Goal: Use online tool/utility: Use online tool/utility

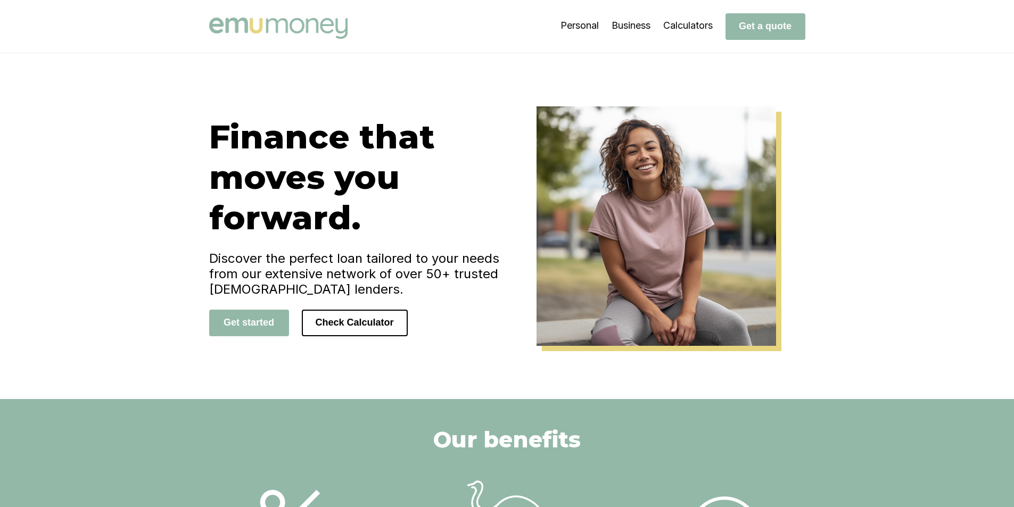
click at [292, 31] on img at bounding box center [278, 28] width 138 height 21
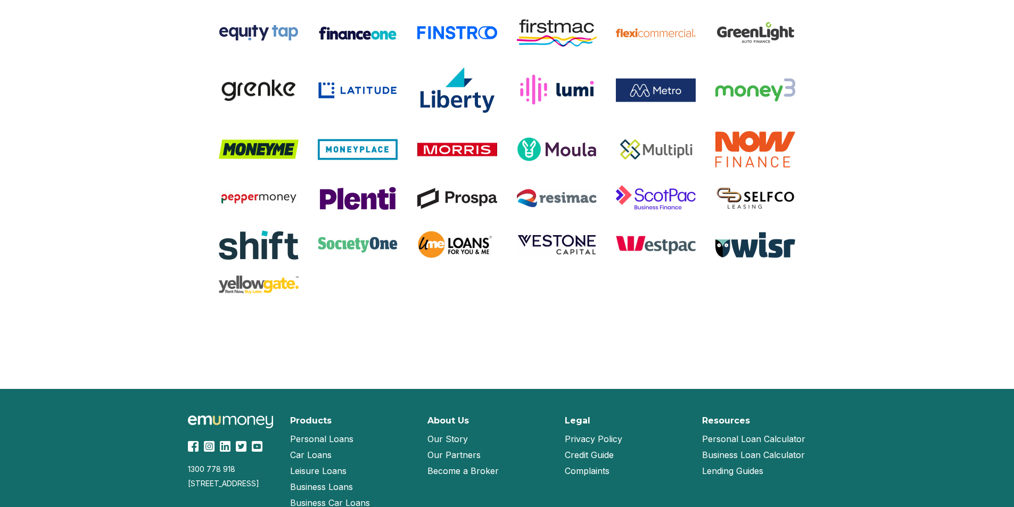
scroll to position [2225, 0]
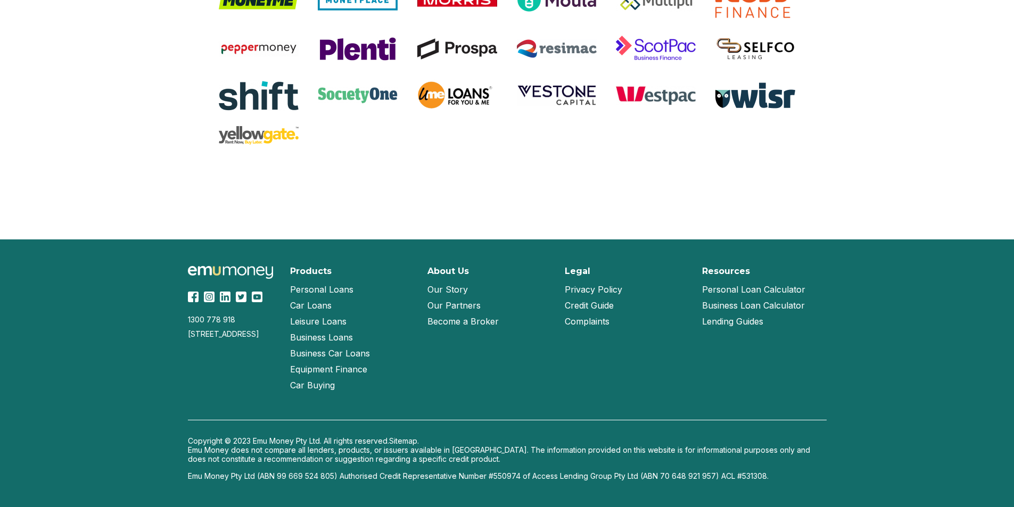
click at [459, 303] on link "Our Partners" at bounding box center [453, 306] width 53 height 16
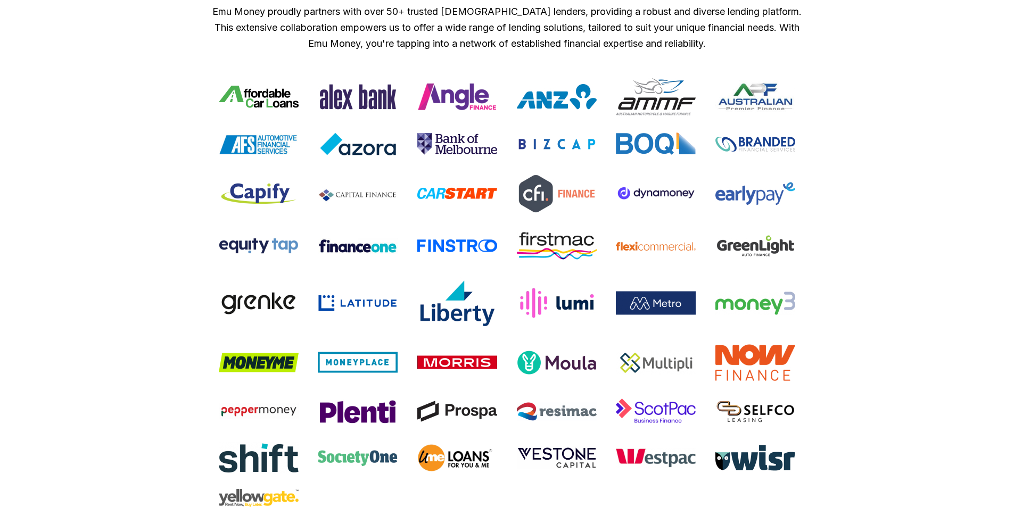
scroll to position [948, 0]
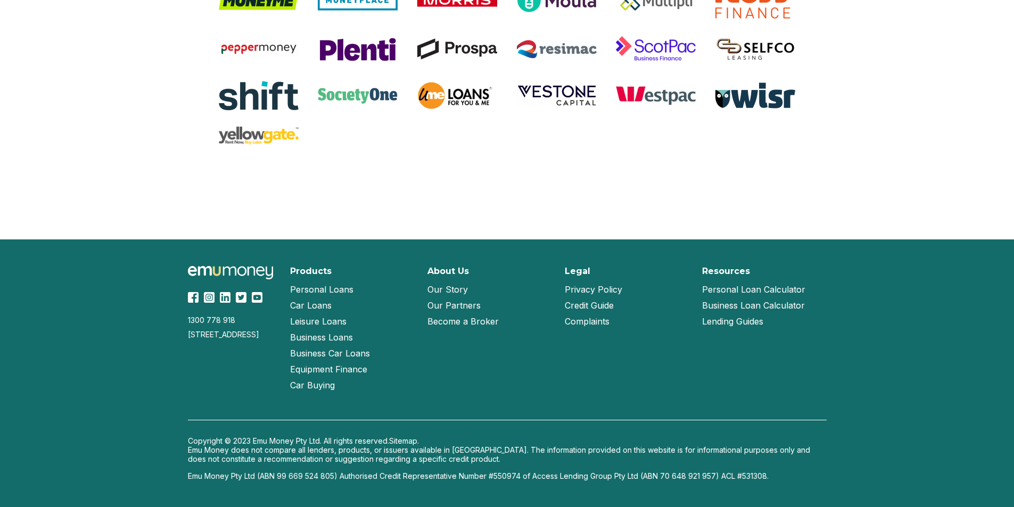
click at [487, 323] on link "Become a Broker" at bounding box center [462, 321] width 71 height 16
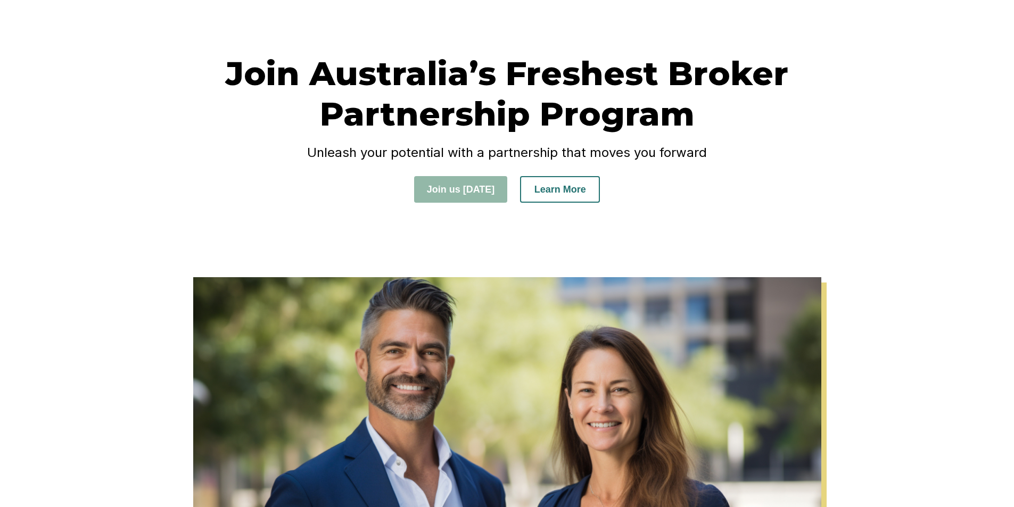
click at [576, 197] on button "Learn More" at bounding box center [560, 189] width 80 height 27
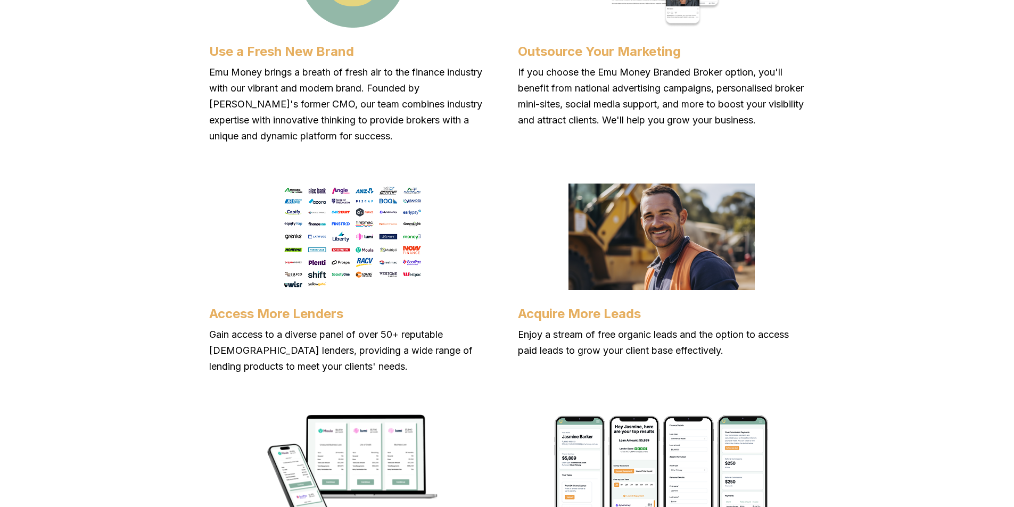
scroll to position [938, 0]
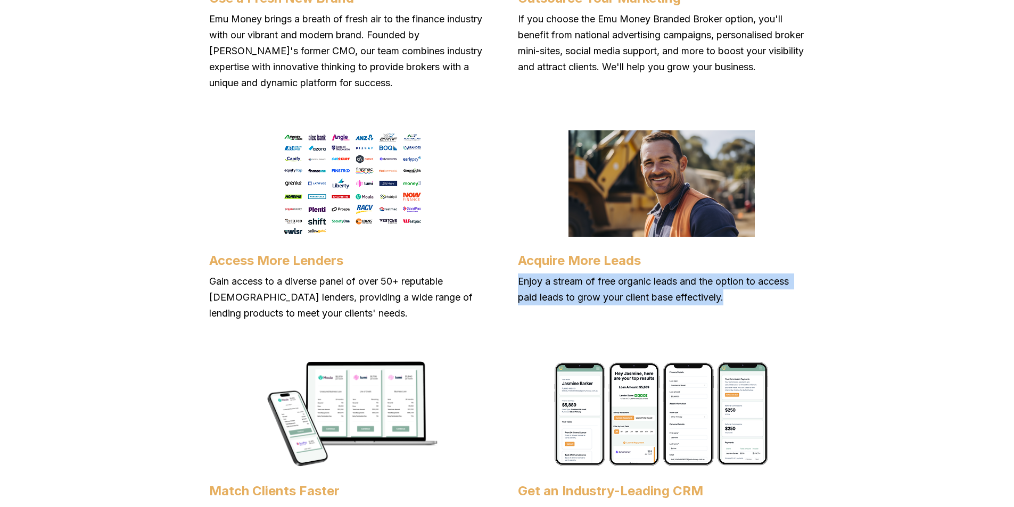
drag, startPoint x: 524, startPoint y: 282, endPoint x: 748, endPoint y: 296, distance: 225.1
click at [748, 296] on p "Enjoy a stream of free organic leads and the option to access paid leads to gro…" at bounding box center [661, 290] width 287 height 32
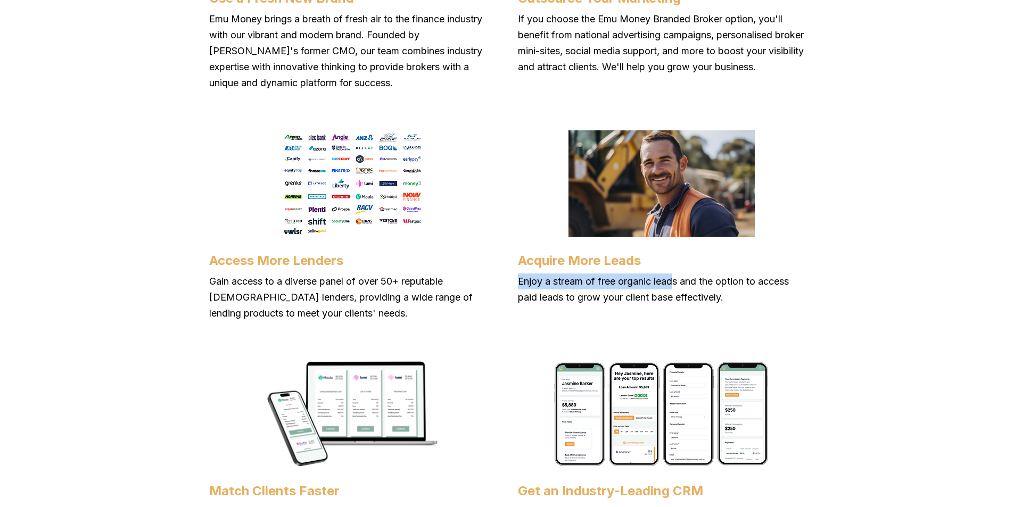
drag, startPoint x: 520, startPoint y: 280, endPoint x: 678, endPoint y: 282, distance: 158.1
click at [678, 282] on div "Use a Fresh New Brand Emu Money brings a breath of fresh air to the finance ind…" at bounding box center [507, 319] width 596 height 957
click at [834, 348] on div "Why Partner With Us? Looking for a partner that will propel your brokering jour…" at bounding box center [507, 290] width 1014 height 1112
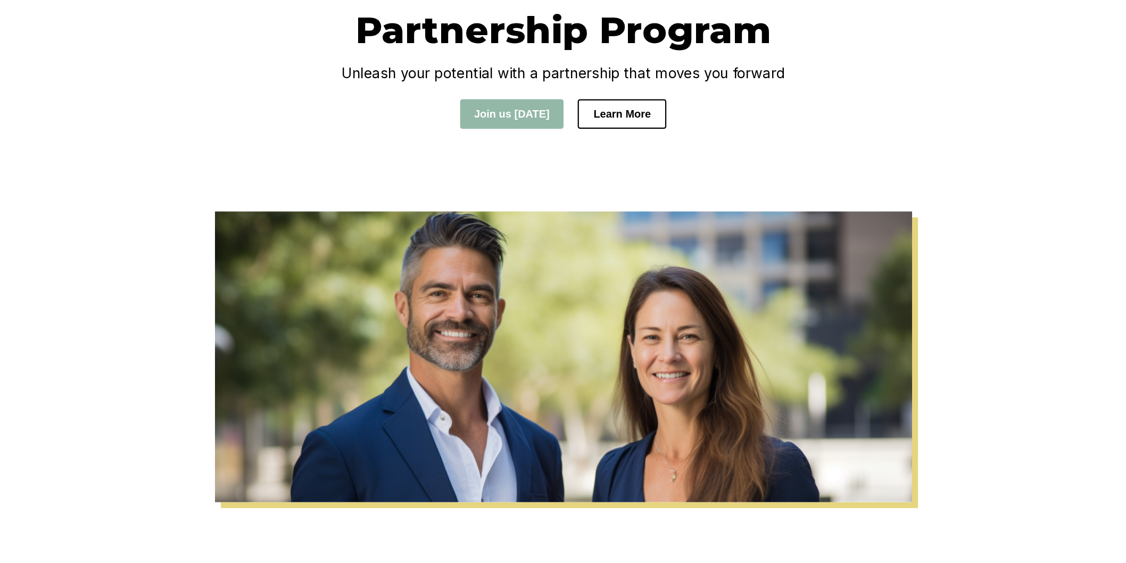
scroll to position [0, 0]
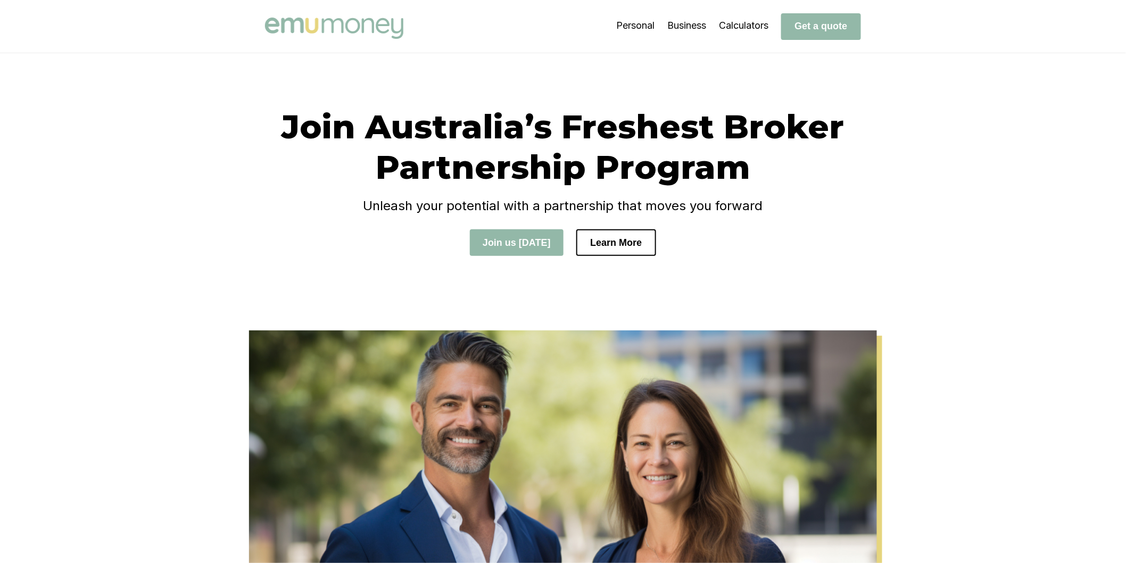
click at [338, 29] on img at bounding box center [334, 28] width 138 height 21
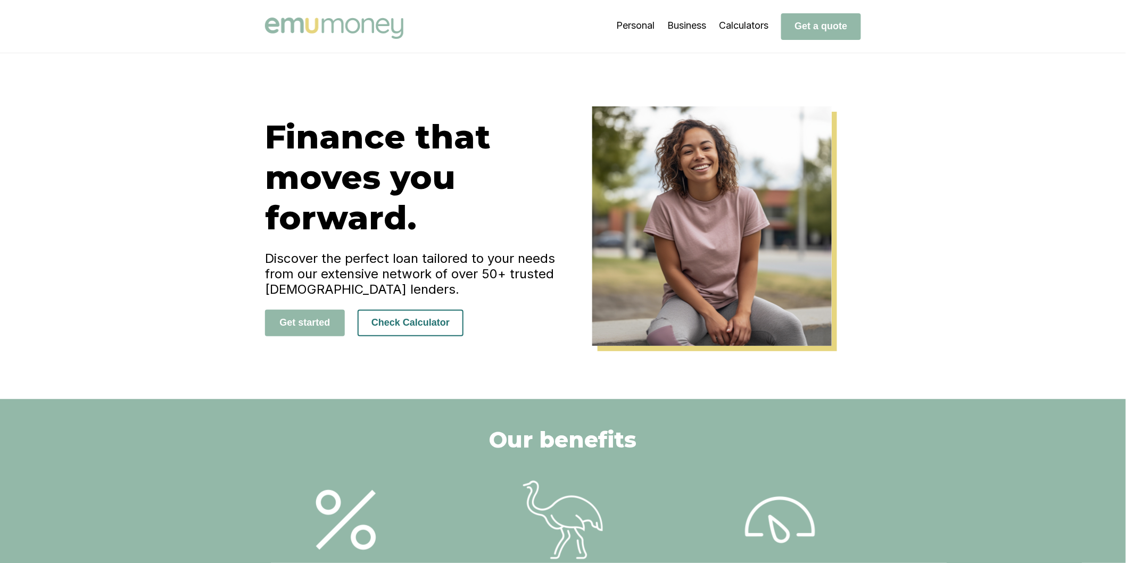
click at [451, 321] on button "Check Calculator" at bounding box center [411, 323] width 106 height 27
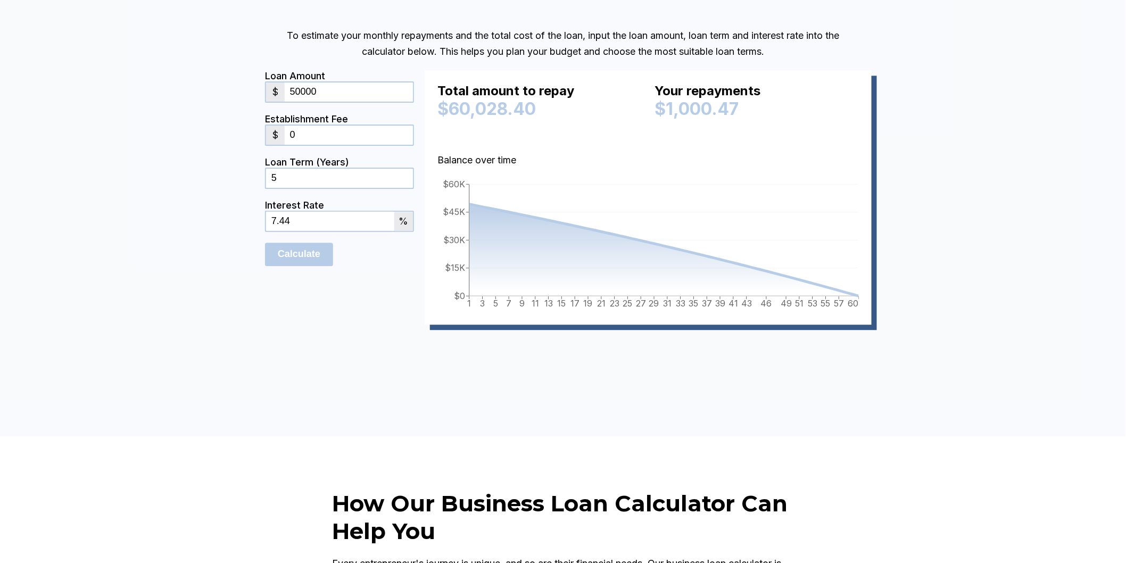
scroll to position [887, 0]
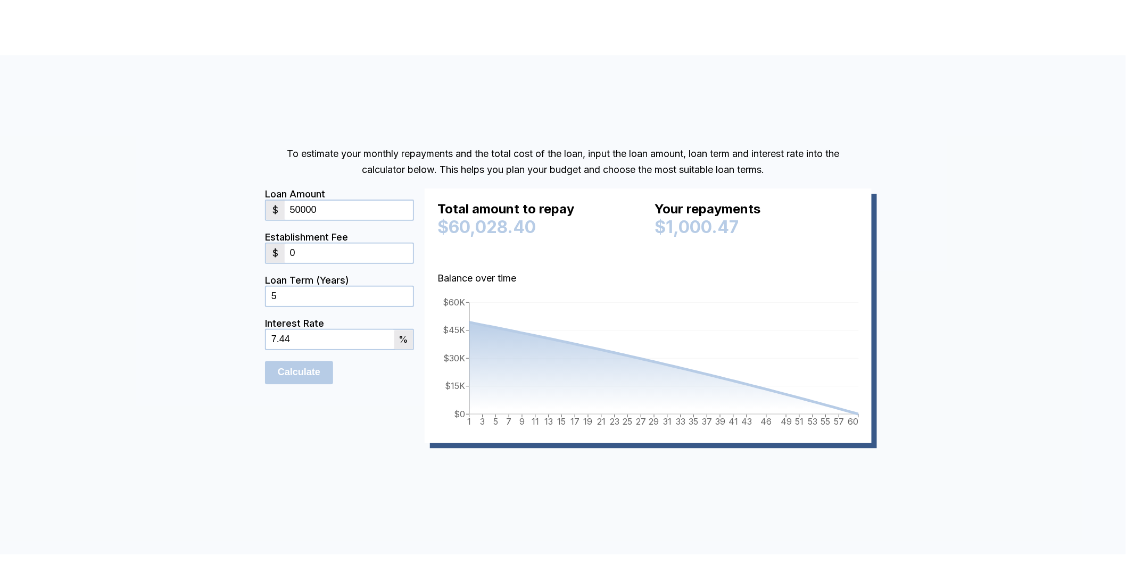
drag, startPoint x: 352, startPoint y: 213, endPoint x: 304, endPoint y: 200, distance: 49.9
click at [290, 201] on input "50000" at bounding box center [349, 210] width 128 height 19
type input "100000"
click at [275, 163] on p "To estimate your monthly repayments and the total cost of the loan, input the l…" at bounding box center [563, 162] width 596 height 32
click at [390, 433] on form "Loan Amount $ 100000 Establishment Fee $ 0 Loan Term (Years) 5 Interest Rate 7.…" at bounding box center [339, 315] width 149 height 254
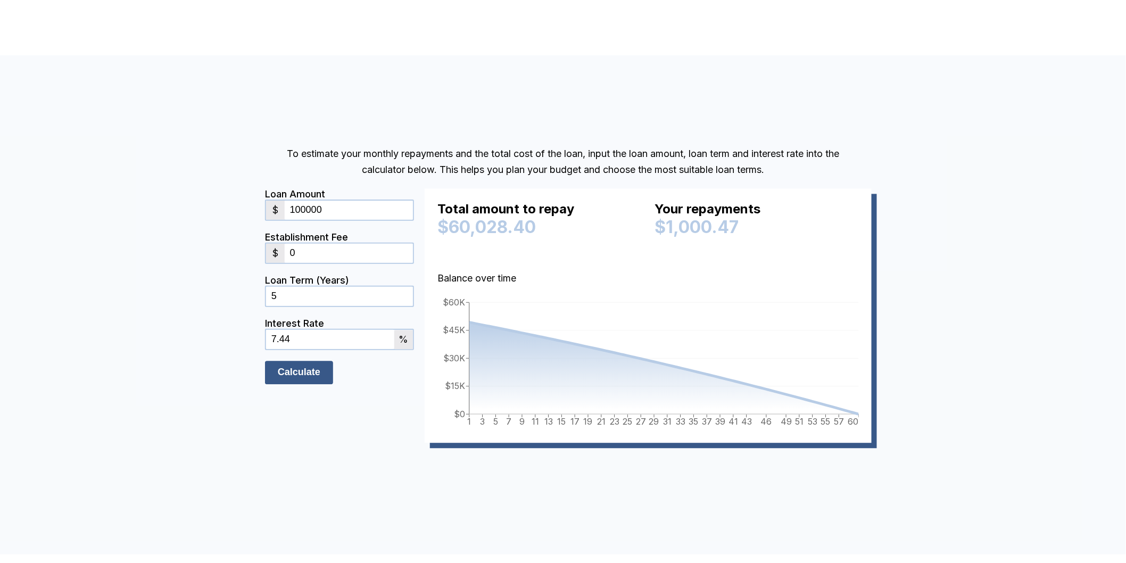
click at [318, 369] on input "Calculate" at bounding box center [299, 372] width 68 height 23
drag, startPoint x: 277, startPoint y: 296, endPoint x: 232, endPoint y: 288, distance: 45.9
click at [232, 290] on div "To estimate your monthly repayments and the total cost of the loan, input the l…" at bounding box center [563, 304] width 1126 height 499
click at [245, 279] on div "To estimate your monthly repayments and the total cost of the loan, input the l…" at bounding box center [563, 304] width 1126 height 499
click at [328, 379] on input "Calculate" at bounding box center [299, 372] width 68 height 23
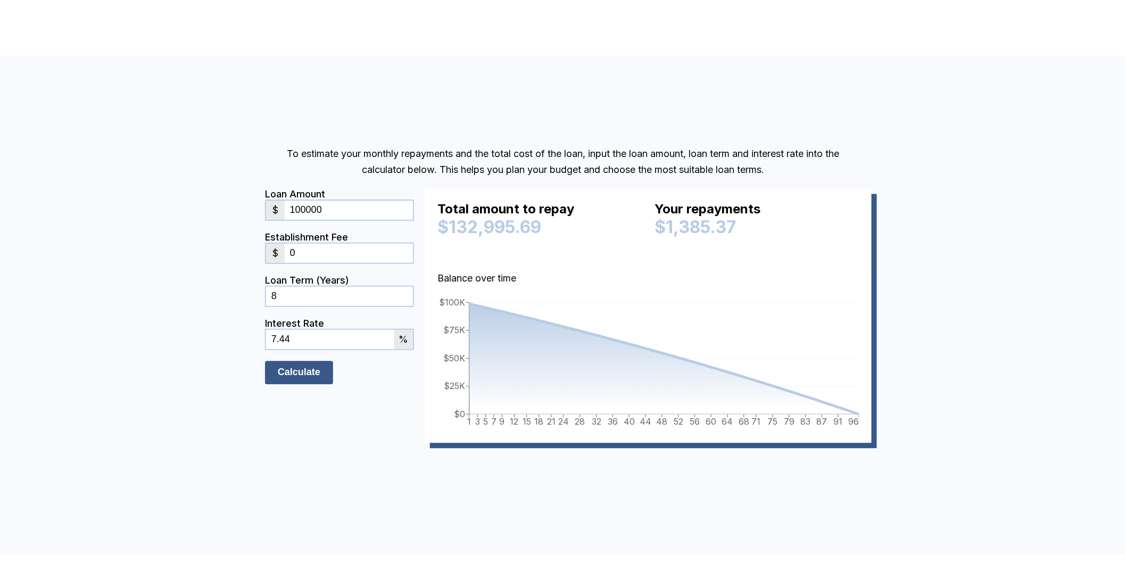
click at [328, 379] on input "Calculate" at bounding box center [299, 372] width 68 height 23
drag, startPoint x: 305, startPoint y: 290, endPoint x: 251, endPoint y: 270, distance: 57.6
click at [262, 284] on div "To estimate your monthly repayments and the total cost of the loan, input the l…" at bounding box center [563, 305] width 639 height 340
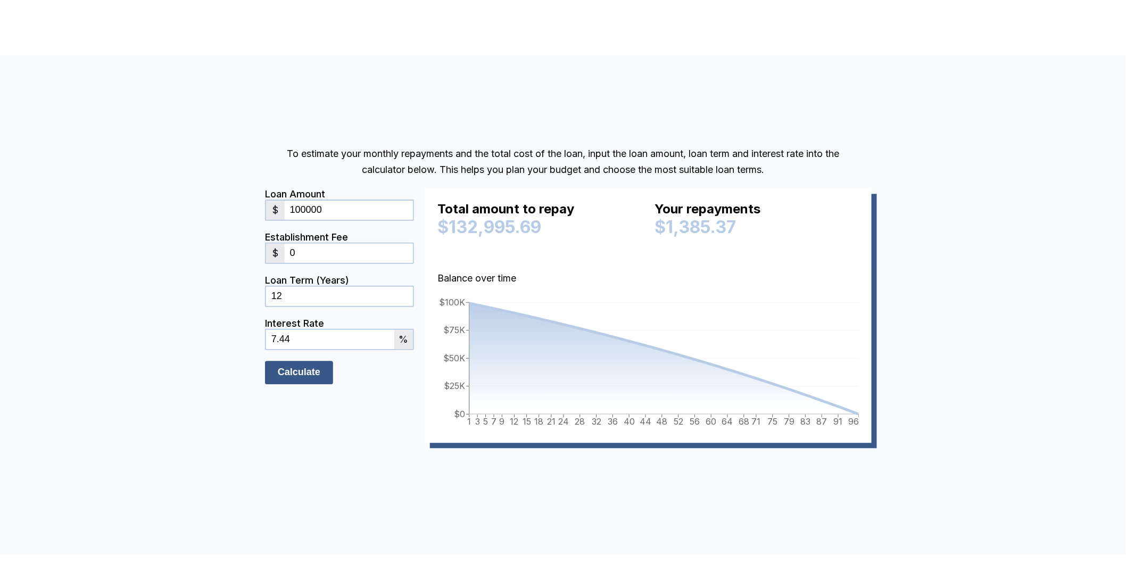
click at [288, 373] on input "Calculate" at bounding box center [299, 372] width 68 height 23
drag, startPoint x: 305, startPoint y: 304, endPoint x: 245, endPoint y: 285, distance: 63.0
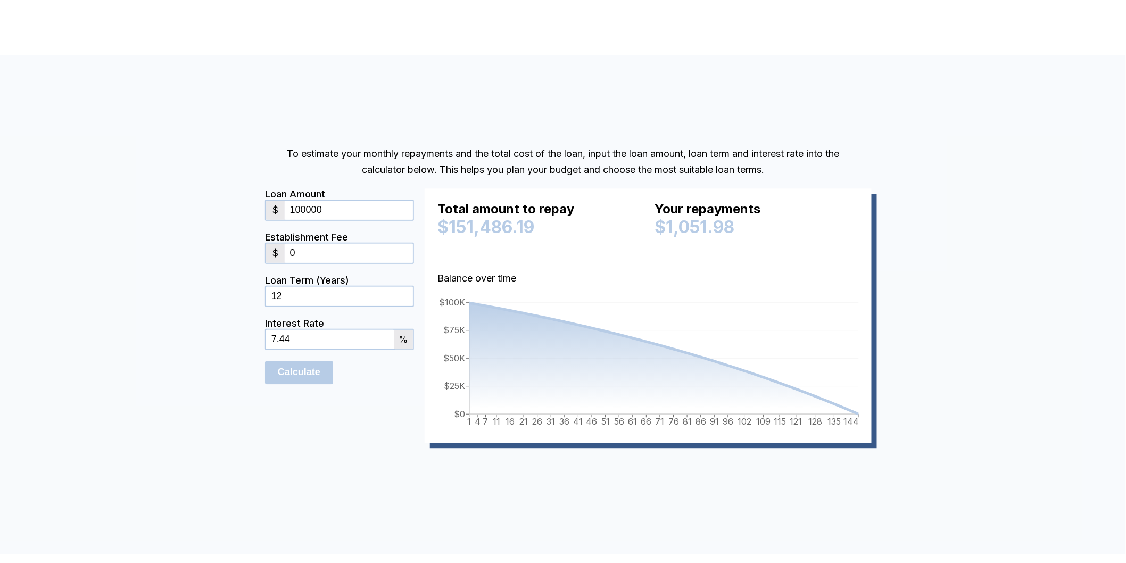
click at [245, 285] on div "To estimate your monthly repayments and the total cost of the loan, input the l…" at bounding box center [563, 304] width 1126 height 499
type input "30"
click at [286, 374] on input "Calculate" at bounding box center [299, 372] width 68 height 23
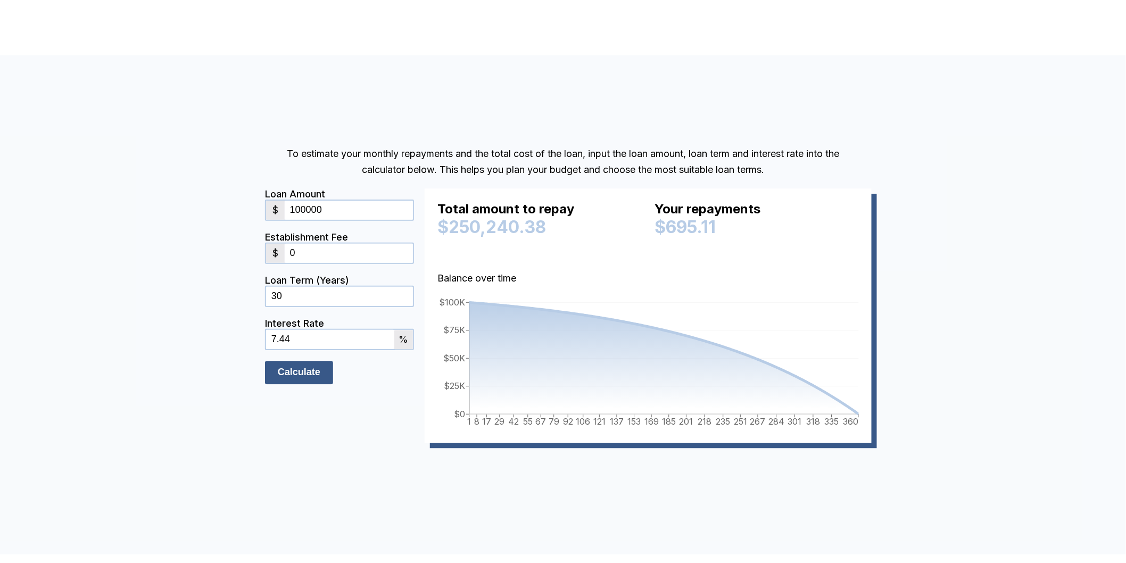
click at [286, 374] on input "Calculate" at bounding box center [299, 372] width 68 height 23
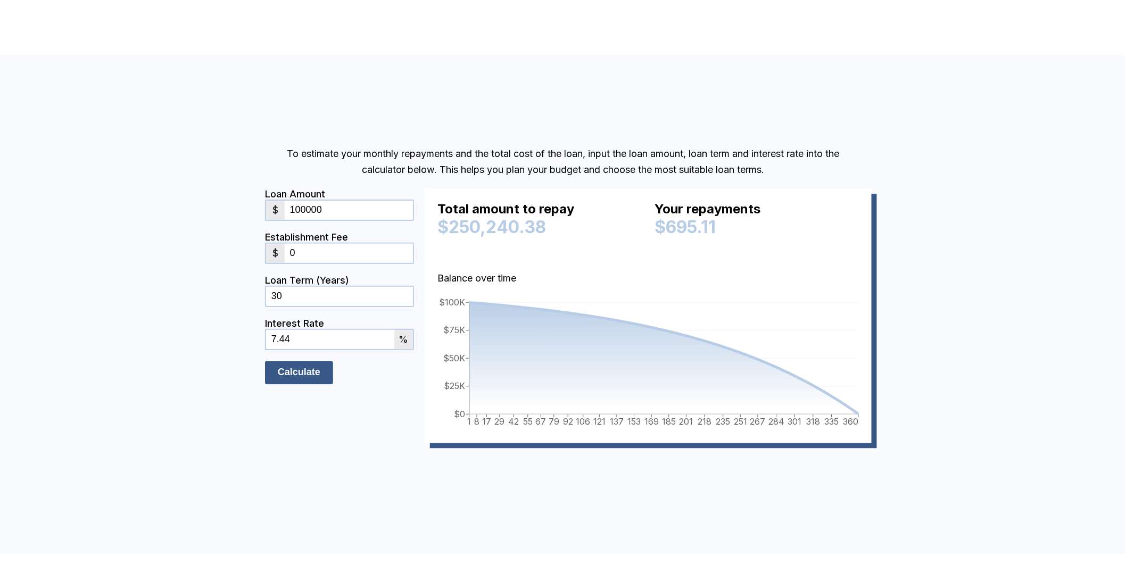
click at [286, 374] on input "Calculate" at bounding box center [299, 372] width 68 height 23
drag, startPoint x: 354, startPoint y: 201, endPoint x: 286, endPoint y: 193, distance: 69.1
click at [286, 193] on div "Loan Amount $ 100000" at bounding box center [339, 209] width 149 height 43
type input "25020000"
drag, startPoint x: 299, startPoint y: 341, endPoint x: 249, endPoint y: 319, distance: 54.1
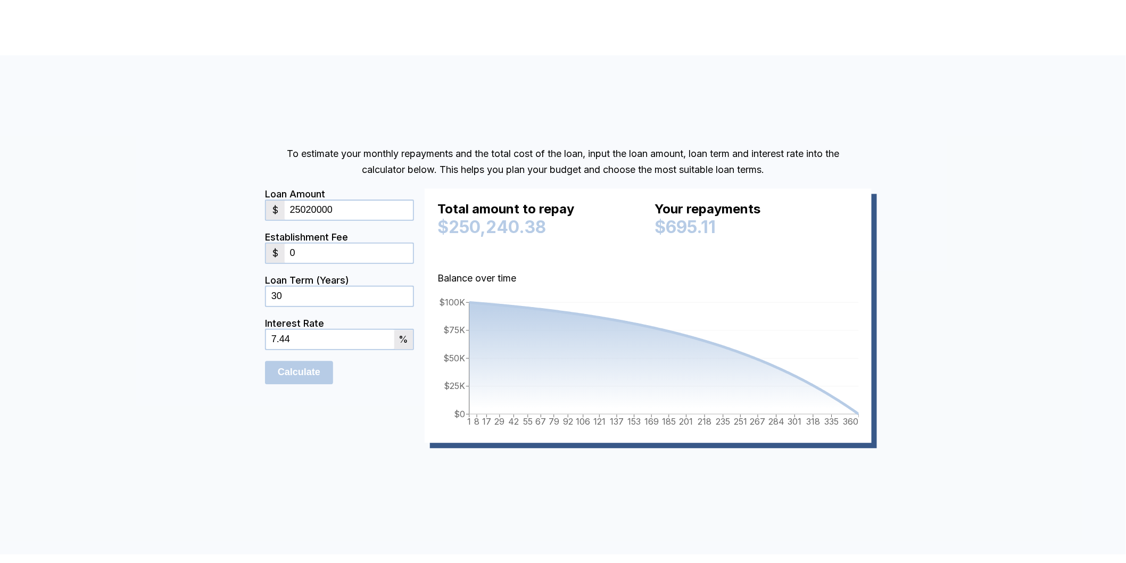
click at [249, 323] on div "To estimate your monthly repayments and the total cost of the loan, input the l…" at bounding box center [563, 305] width 639 height 340
type input "6"
drag, startPoint x: 306, startPoint y: 206, endPoint x: 290, endPoint y: 205, distance: 16.5
click at [290, 205] on input "25020000" at bounding box center [349, 210] width 128 height 19
click at [306, 381] on input "Calculate" at bounding box center [299, 372] width 68 height 23
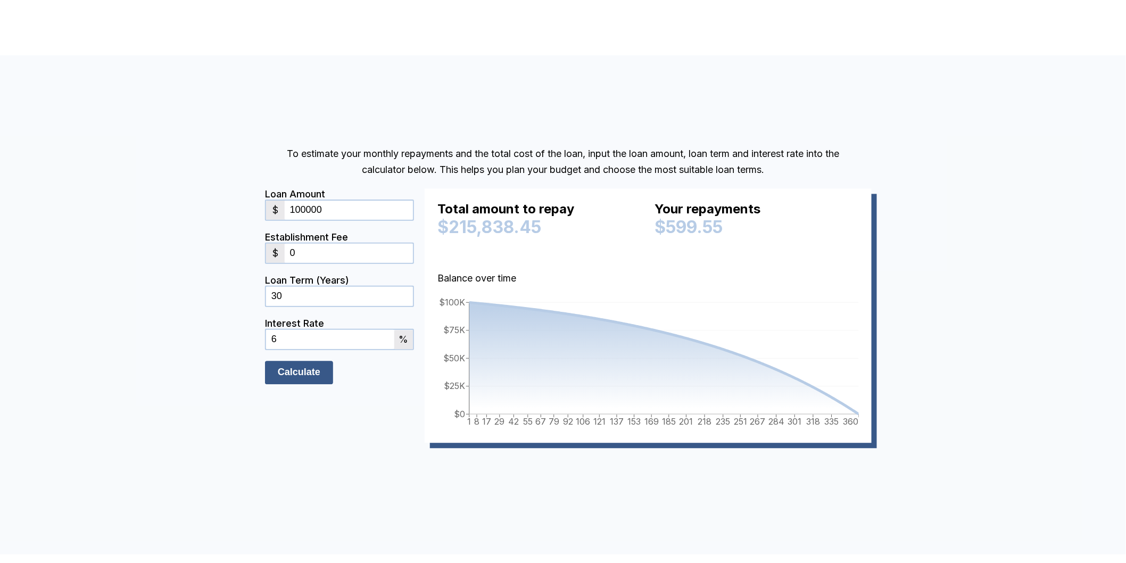
click at [310, 376] on input "Calculate" at bounding box center [299, 372] width 68 height 23
click at [313, 379] on input "Calculate" at bounding box center [299, 372] width 68 height 23
click at [343, 210] on input "100000" at bounding box center [349, 210] width 128 height 19
click at [282, 376] on input "Calculate" at bounding box center [299, 372] width 68 height 23
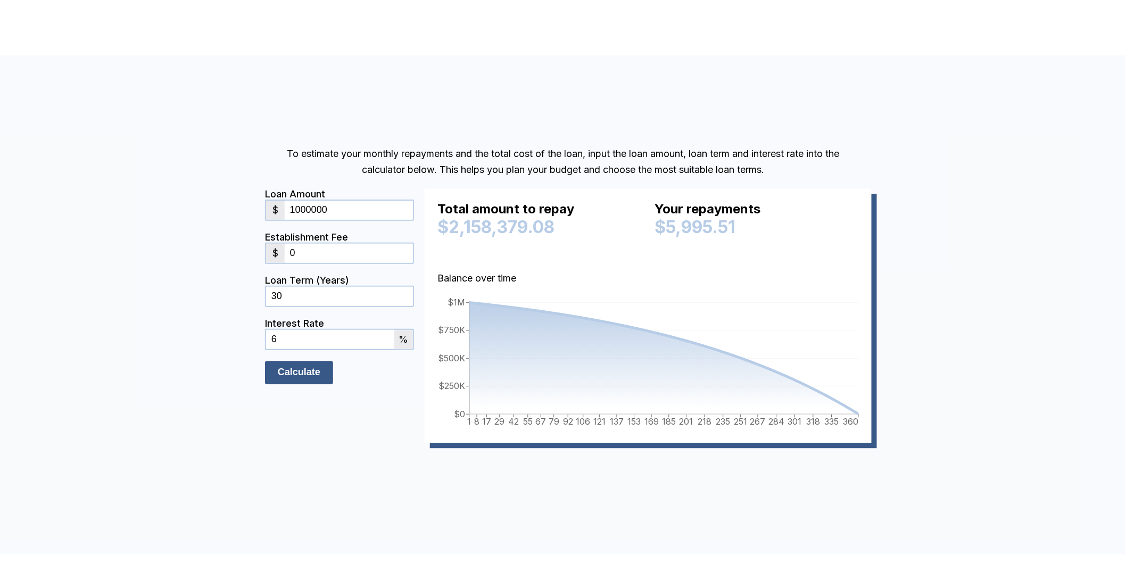
click at [282, 376] on input "Calculate" at bounding box center [299, 372] width 68 height 23
click at [287, 378] on input "Calculate" at bounding box center [299, 372] width 68 height 23
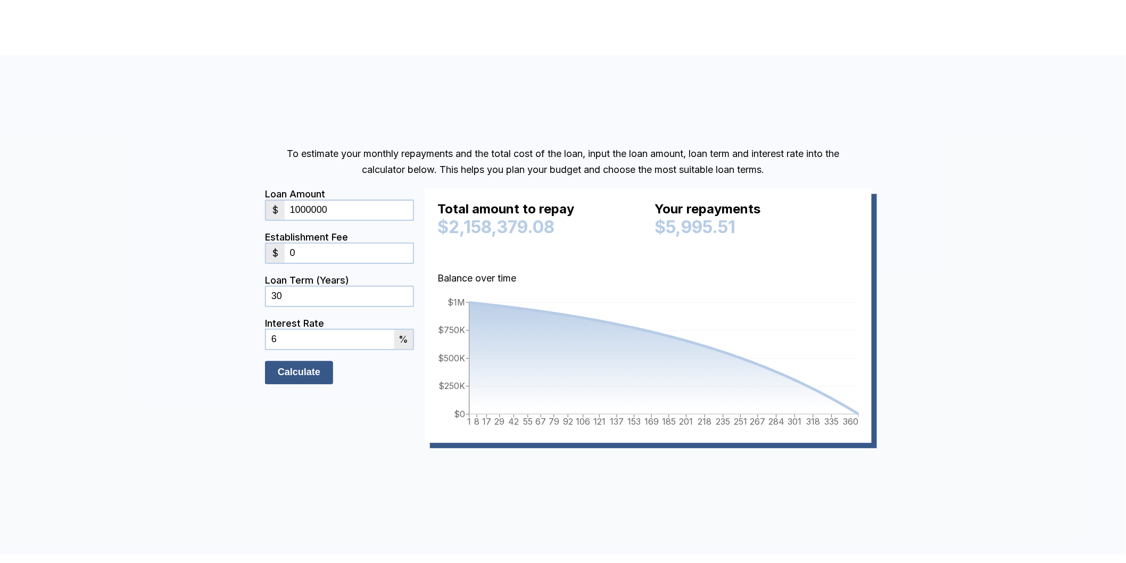
click at [302, 379] on input "Calculate" at bounding box center [299, 372] width 68 height 23
click at [304, 379] on input "Calculate" at bounding box center [299, 372] width 68 height 23
drag, startPoint x: 350, startPoint y: 208, endPoint x: 288, endPoint y: 190, distance: 64.3
click at [288, 190] on div "Loan Amount $ 1000000" at bounding box center [339, 209] width 149 height 43
type input "800000"
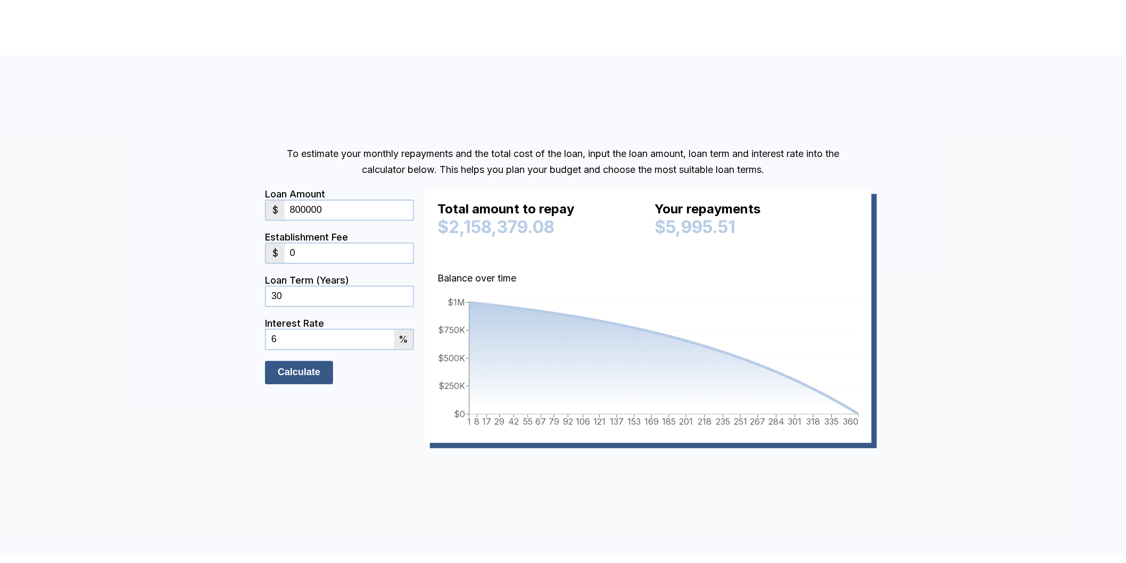
click at [316, 381] on input "Calculate" at bounding box center [299, 372] width 68 height 23
drag, startPoint x: 302, startPoint y: 350, endPoint x: 263, endPoint y: 334, distance: 41.7
click at [263, 334] on div "To estimate your monthly repayments and the total cost of the loan, input the l…" at bounding box center [563, 305] width 639 height 340
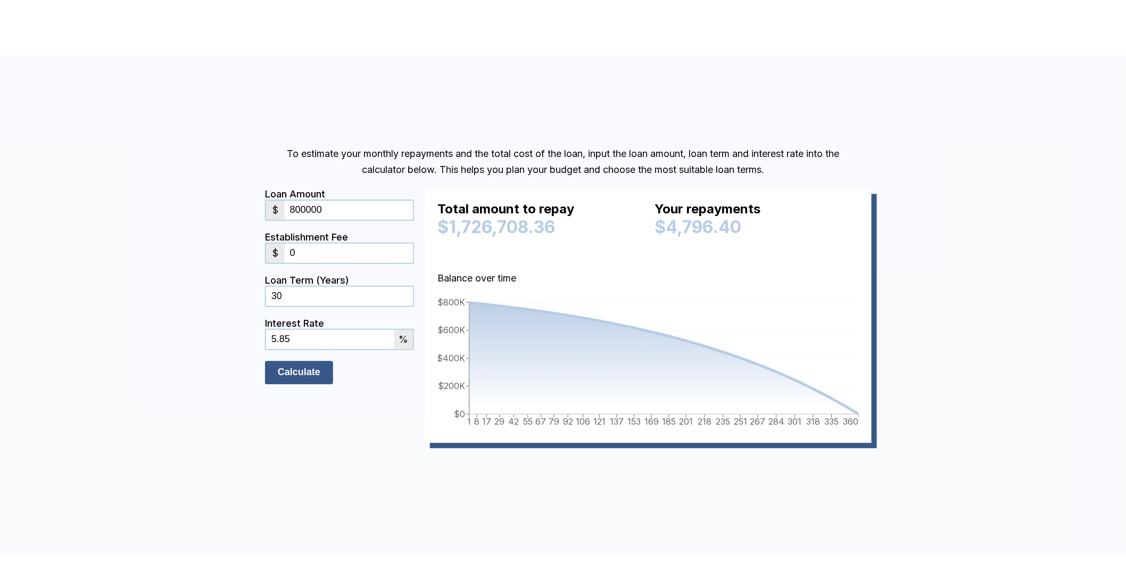
type input "5.85"
click at [316, 376] on input "Calculate" at bounding box center [299, 372] width 68 height 23
drag, startPoint x: 762, startPoint y: 227, endPoint x: 830, endPoint y: 228, distance: 68.7
click at [830, 228] on div "$4,719.53" at bounding box center [757, 227] width 204 height 21
drag, startPoint x: 350, startPoint y: 249, endPoint x: 287, endPoint y: 251, distance: 62.3
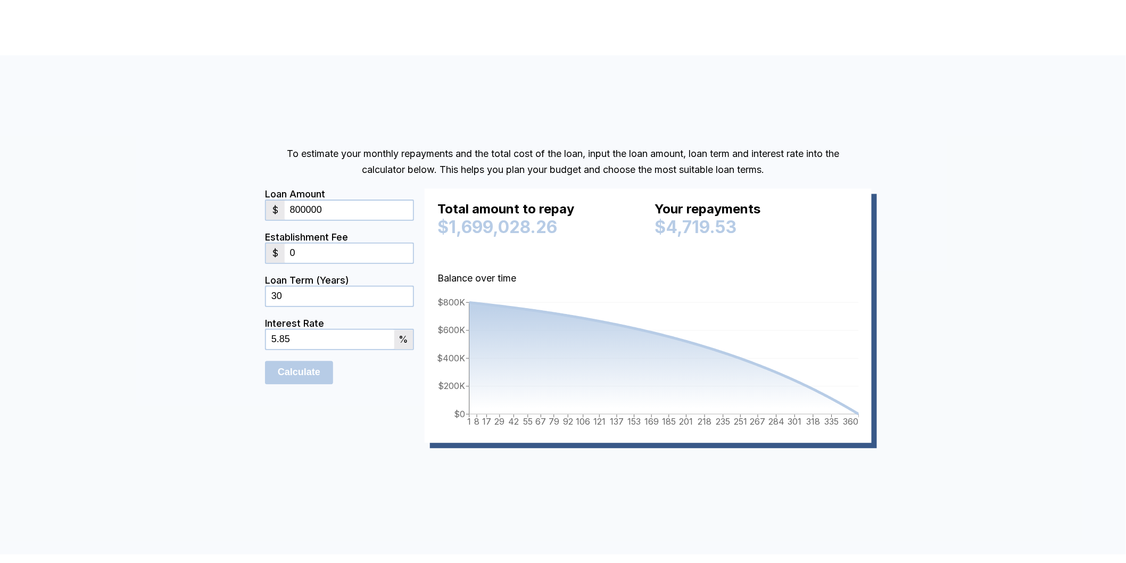
click at [287, 245] on div "$ 0" at bounding box center [339, 253] width 149 height 21
type input "100"
click at [315, 374] on input "Calculate" at bounding box center [299, 372] width 68 height 23
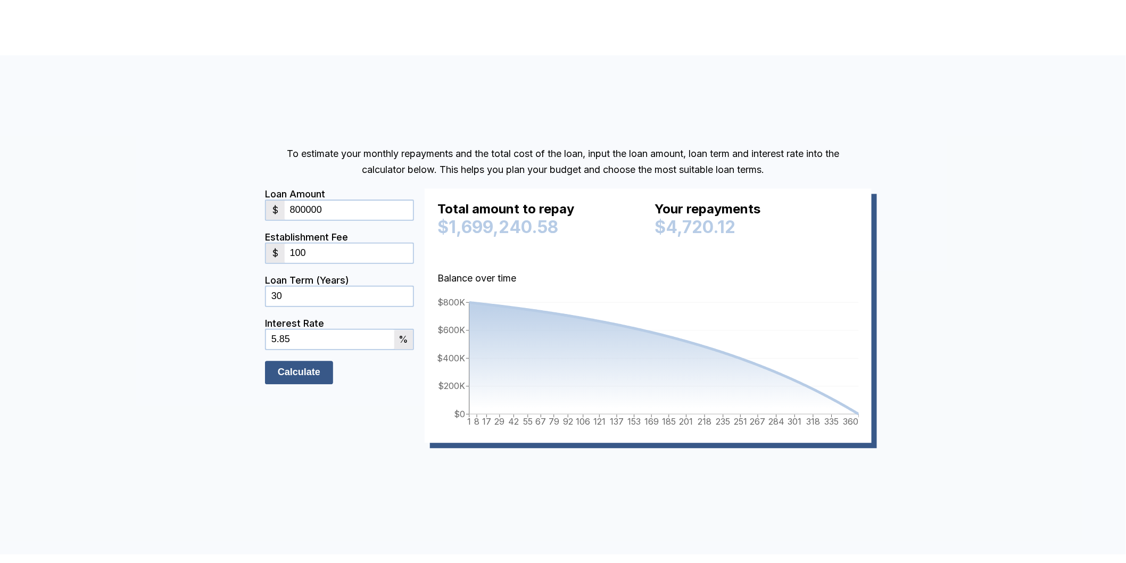
click at [315, 374] on input "Calculate" at bounding box center [299, 372] width 68 height 23
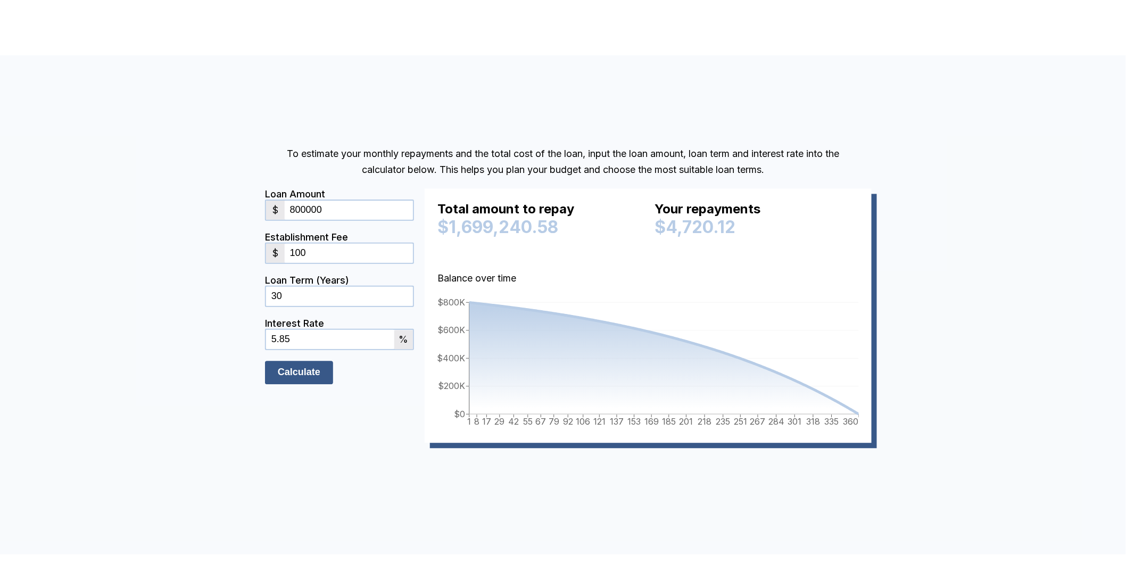
click at [315, 374] on input "Calculate" at bounding box center [299, 372] width 68 height 23
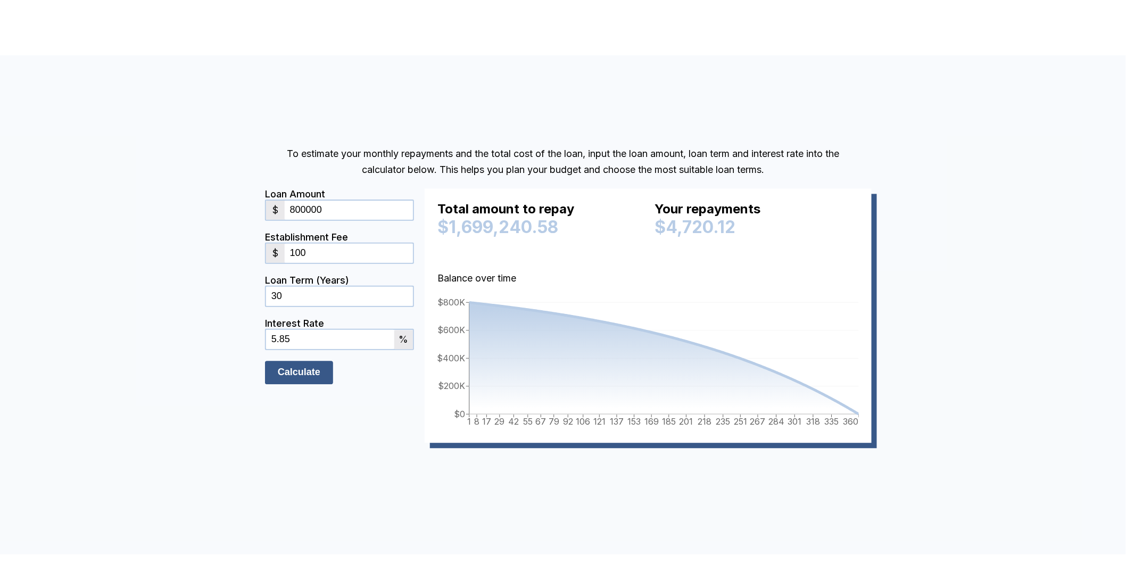
click at [315, 374] on input "Calculate" at bounding box center [299, 372] width 68 height 23
drag, startPoint x: 315, startPoint y: 374, endPoint x: 327, endPoint y: 382, distance: 14.6
click at [315, 377] on input "Calculate" at bounding box center [299, 372] width 68 height 23
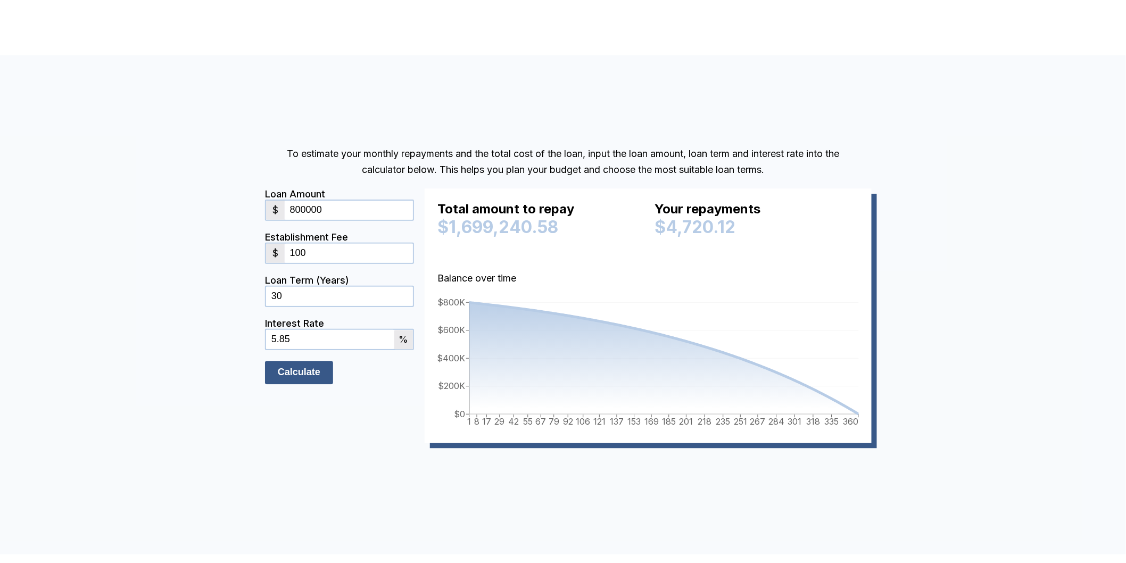
click at [333, 383] on input "Calculate" at bounding box center [299, 372] width 68 height 23
click at [326, 352] on div "Interest Rate 5.85 %" at bounding box center [339, 339] width 149 height 43
